Goal: Find specific page/section: Find specific page/section

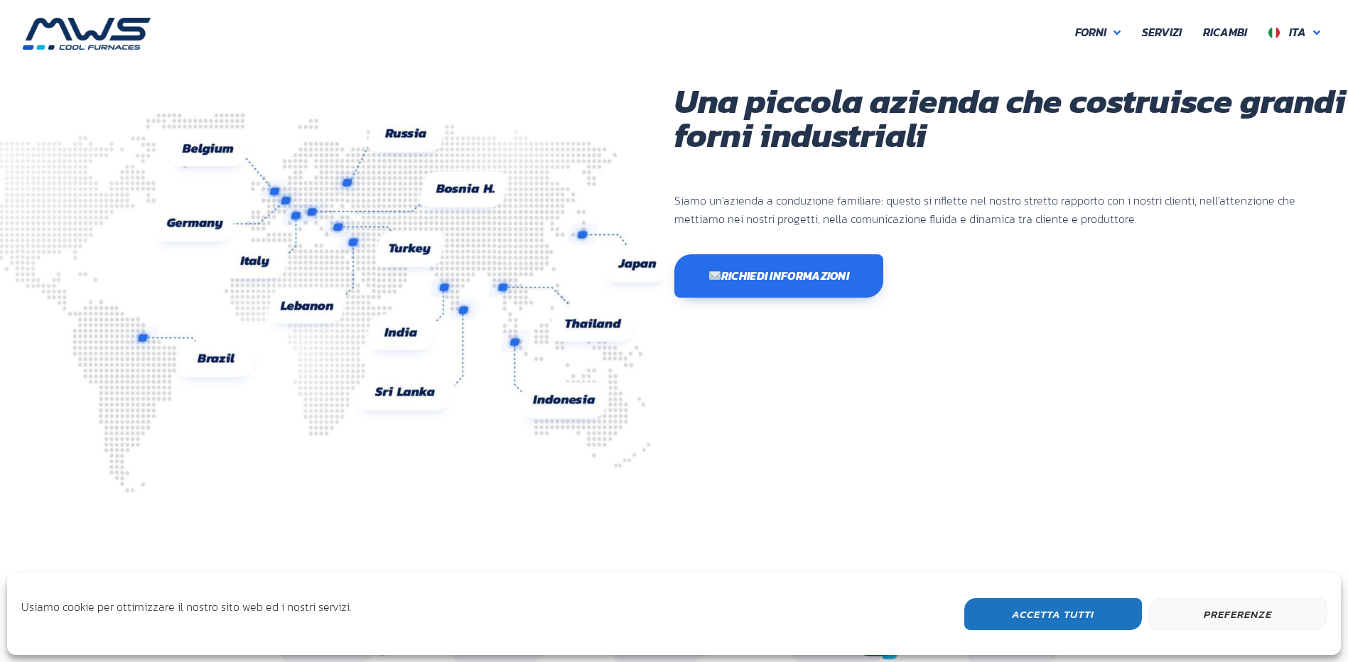
scroll to position [378, 853]
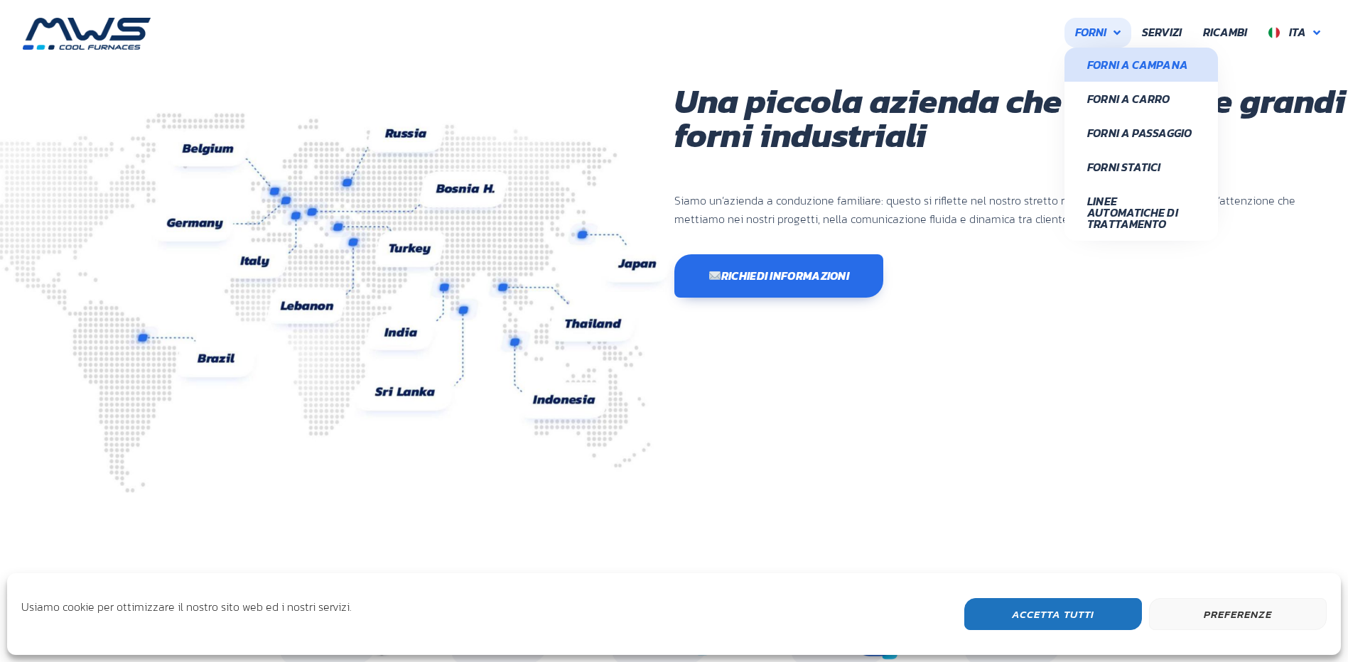
click at [1167, 69] on span "Forni a Campana" at bounding box center [1141, 64] width 108 height 11
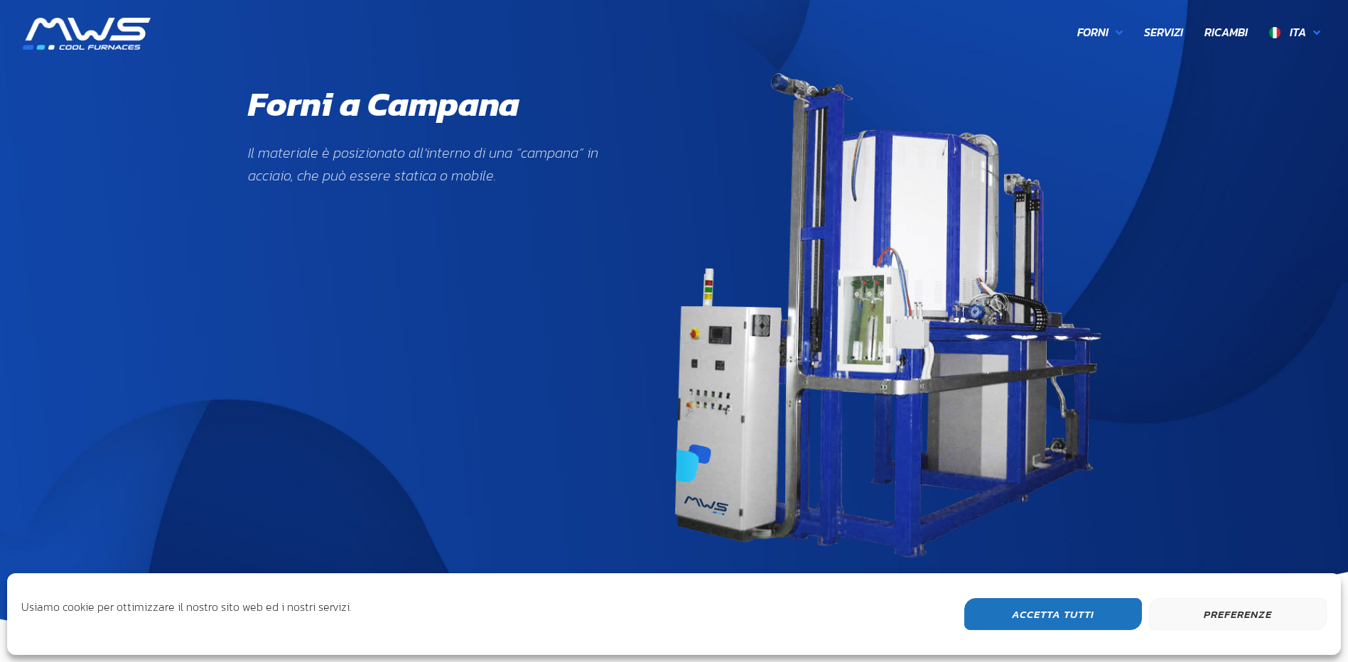
click at [107, 38] on img at bounding box center [87, 34] width 128 height 32
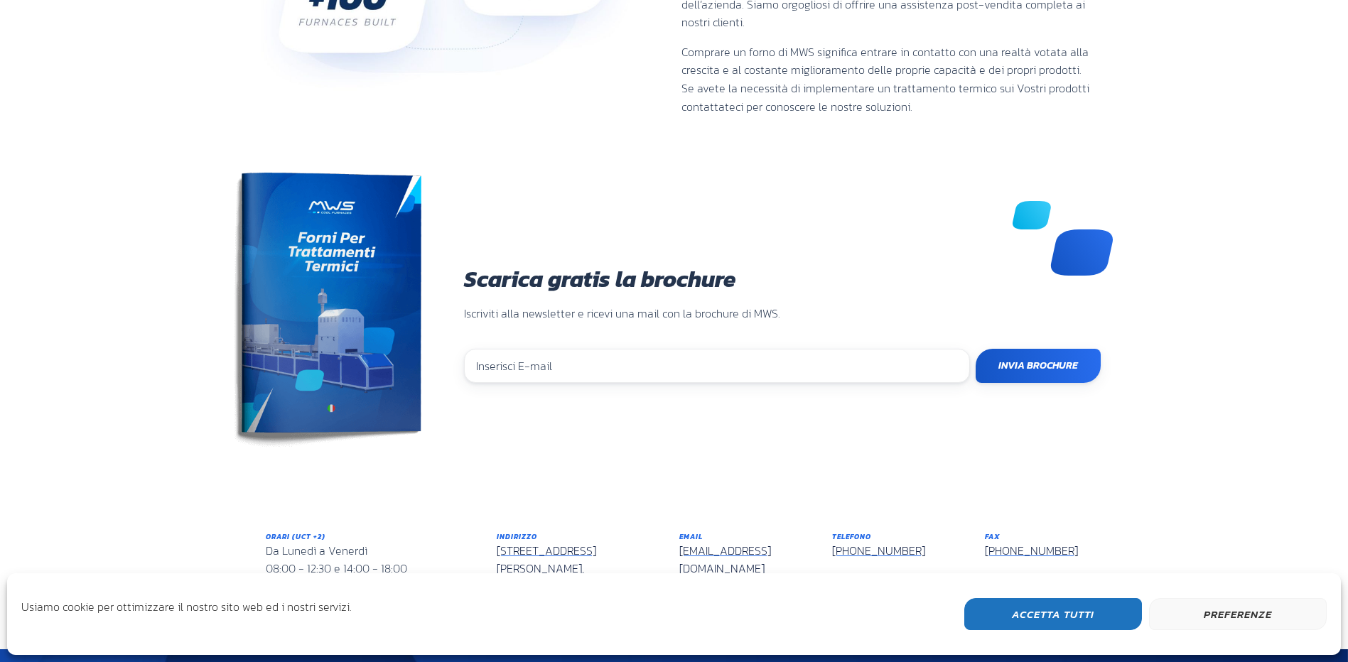
scroll to position [1133, 0]
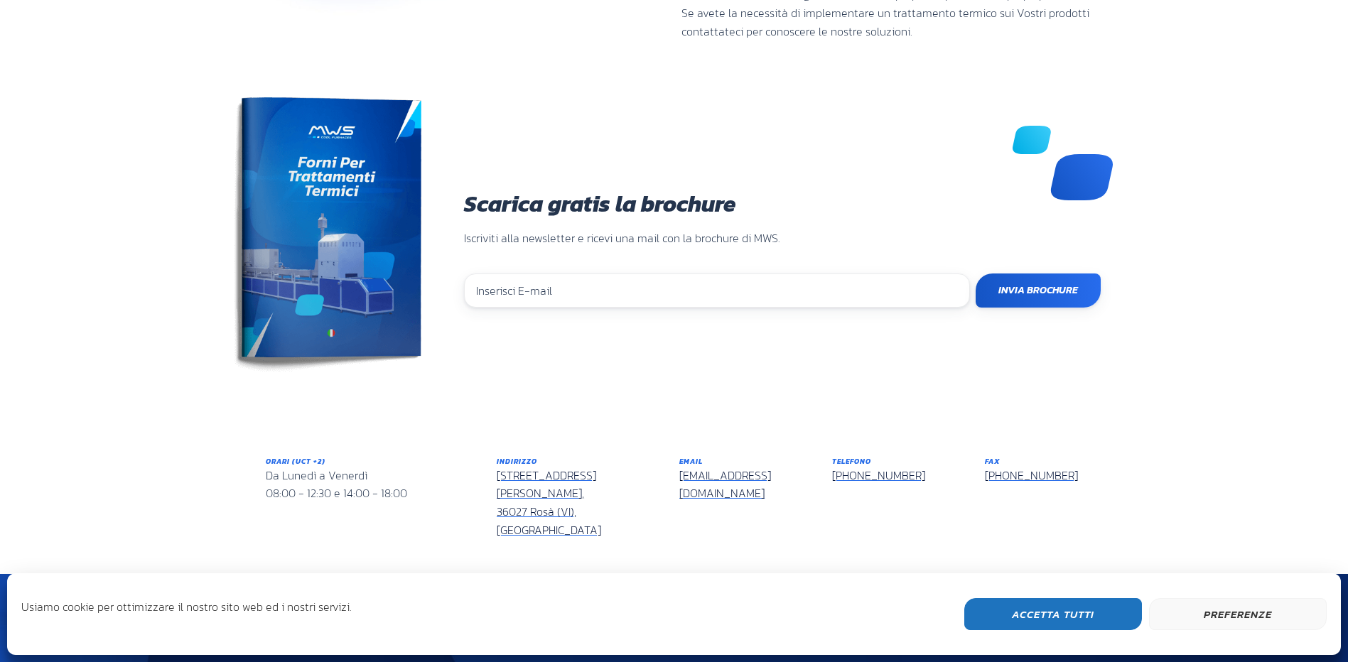
click at [1091, 616] on button "Accetta Tutti" at bounding box center [1053, 614] width 178 height 32
